Goal: Go to known website: Access a specific website the user already knows

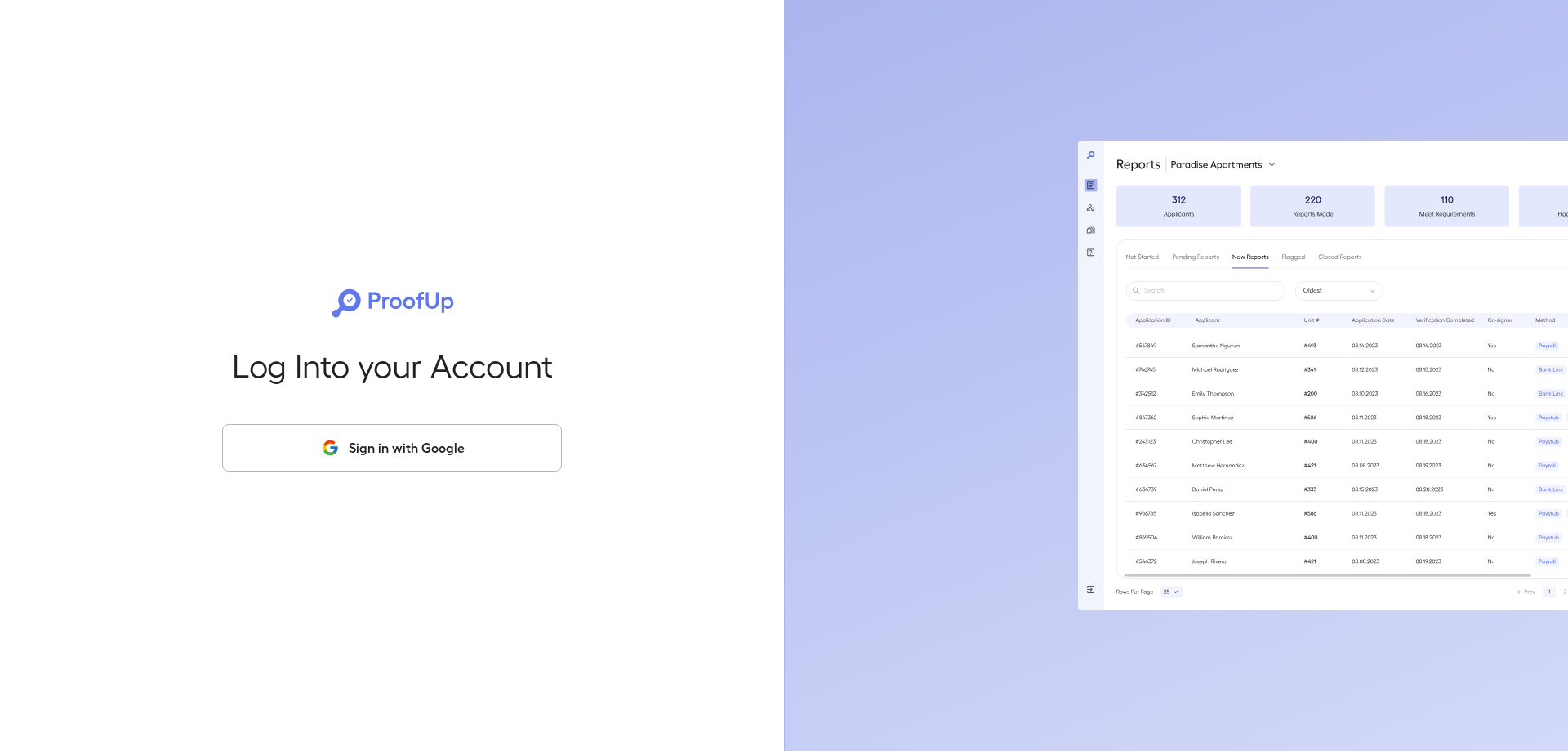
click at [357, 443] on button "Sign in with Google" at bounding box center [392, 447] width 339 height 47
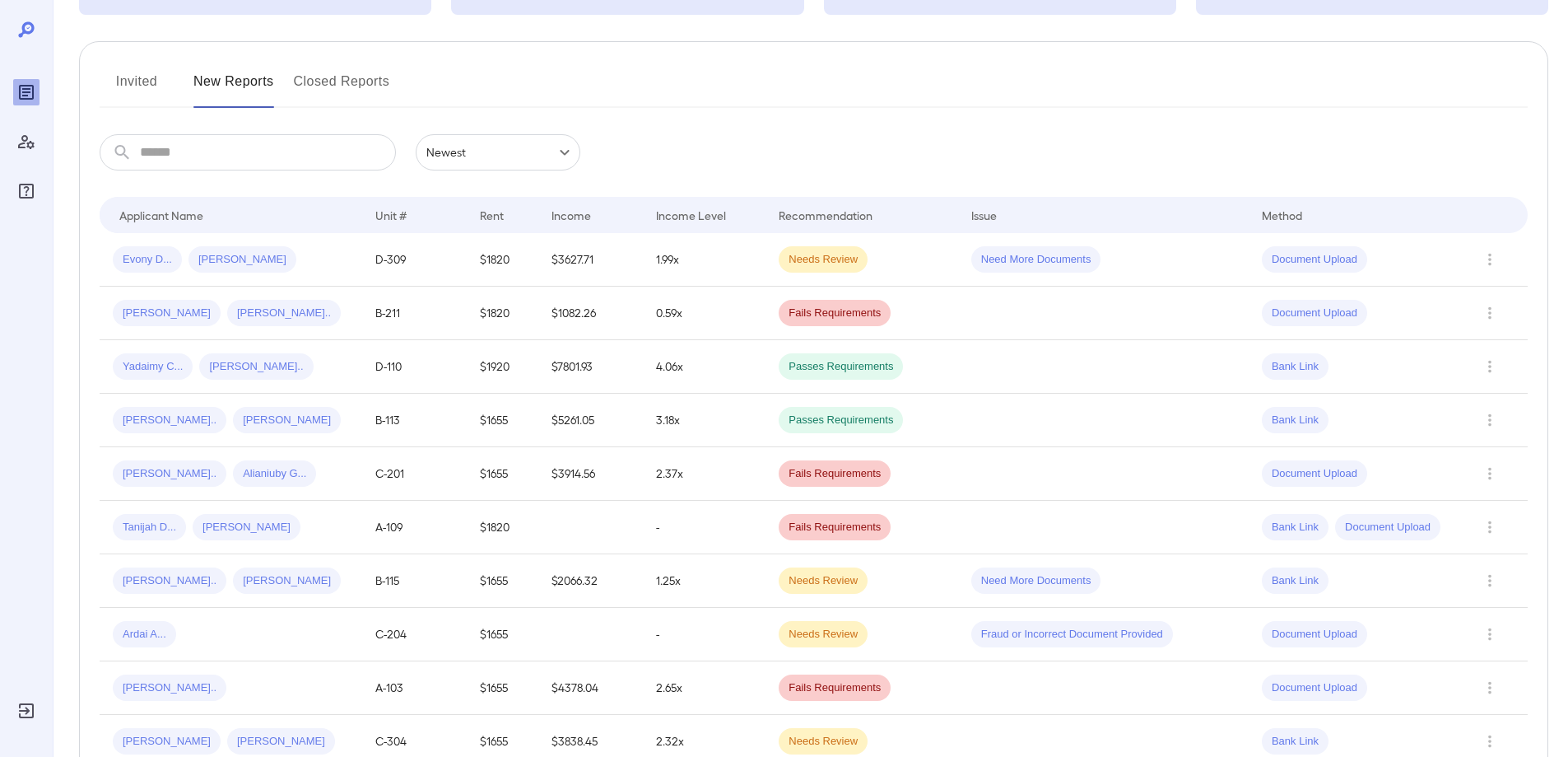
scroll to position [165, 0]
